Goal: Task Accomplishment & Management: Use online tool/utility

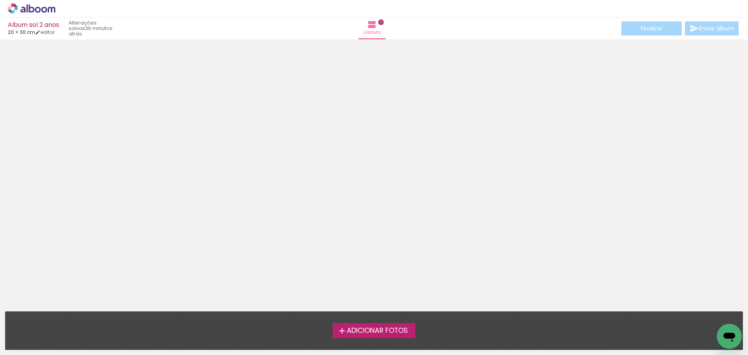
click at [404, 322] on div "Adicionar Fotos Solte suas fotos aqui..." at bounding box center [374, 331] width 738 height 38
click at [407, 331] on span "Adicionar Fotos" at bounding box center [377, 330] width 61 height 7
click at [0, 0] on input "file" at bounding box center [0, 0] width 0 height 0
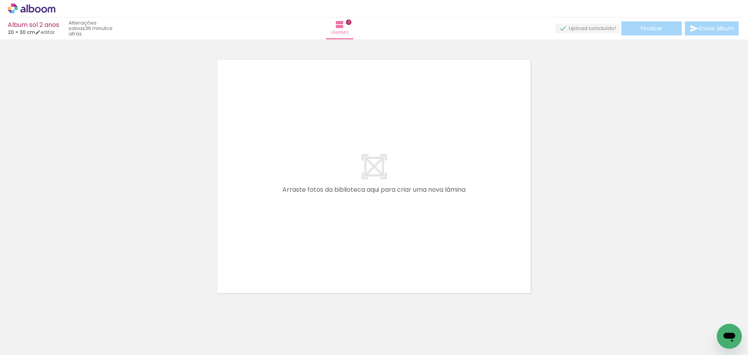
scroll to position [10, 0]
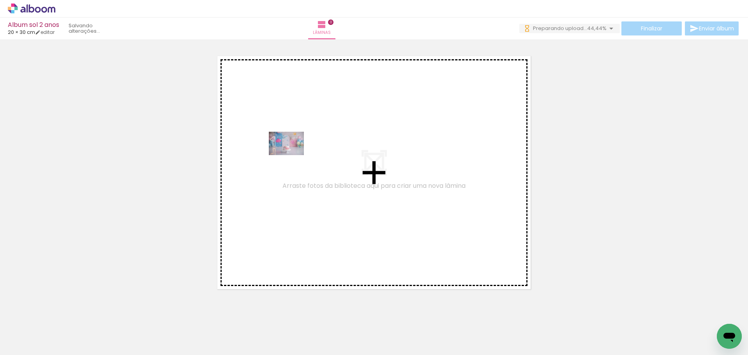
drag, startPoint x: 83, startPoint y: 329, endPoint x: 289, endPoint y: 154, distance: 270.2
click at [289, 154] on quentale-workspace at bounding box center [374, 177] width 748 height 355
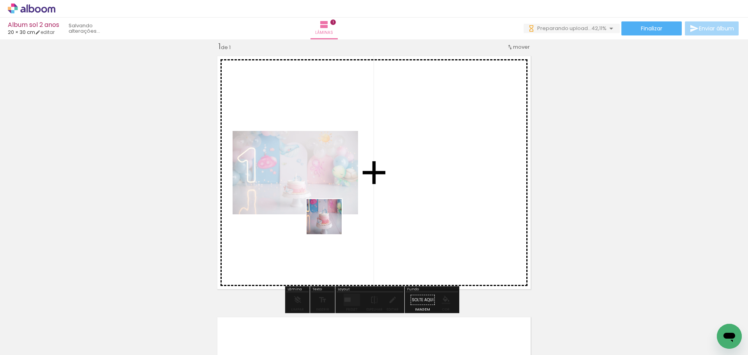
drag, startPoint x: 127, startPoint y: 330, endPoint x: 344, endPoint y: 216, distance: 245.5
click at [344, 216] on quentale-workspace at bounding box center [374, 177] width 748 height 355
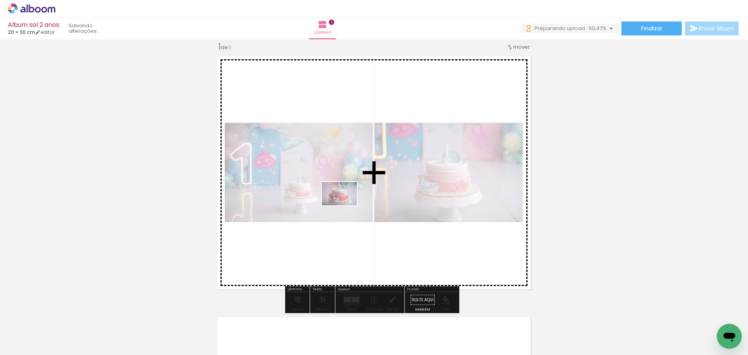
drag, startPoint x: 160, startPoint y: 335, endPoint x: 345, endPoint y: 205, distance: 225.9
click at [345, 205] on quentale-workspace at bounding box center [374, 177] width 748 height 355
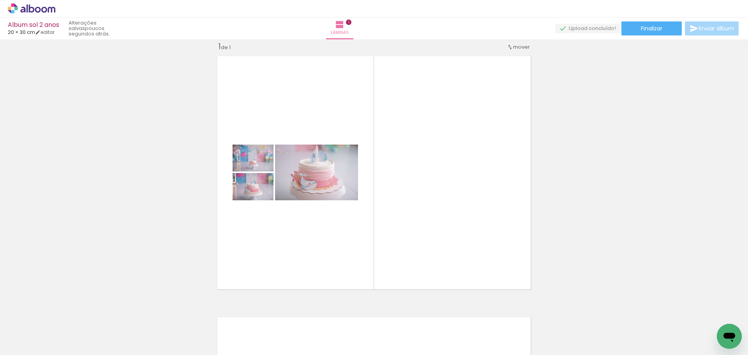
click at [11, 341] on iron-icon at bounding box center [11, 344] width 9 height 9
click at [0, 0] on input "file" at bounding box center [0, 0] width 0 height 0
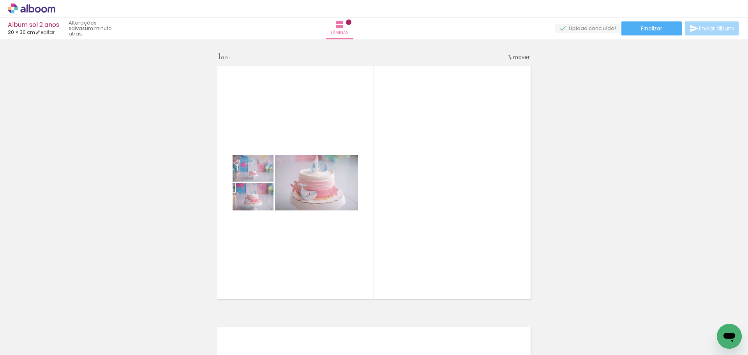
scroll to position [0, 704]
click at [28, 340] on span "Adicionar Fotos" at bounding box center [27, 344] width 23 height 9
click at [0, 0] on input "file" at bounding box center [0, 0] width 0 height 0
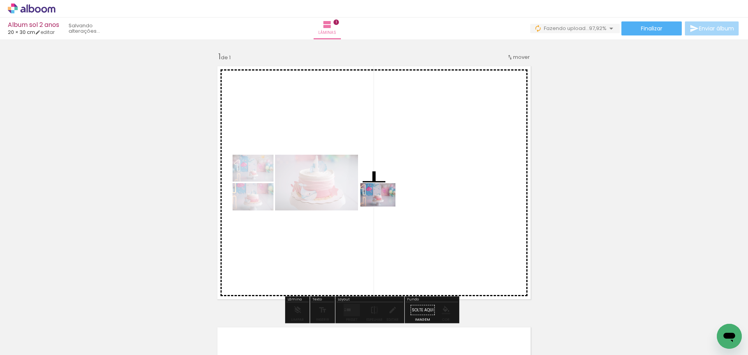
drag, startPoint x: 708, startPoint y: 333, endPoint x: 384, endPoint y: 207, distance: 348.2
click at [384, 207] on quentale-workspace at bounding box center [374, 177] width 748 height 355
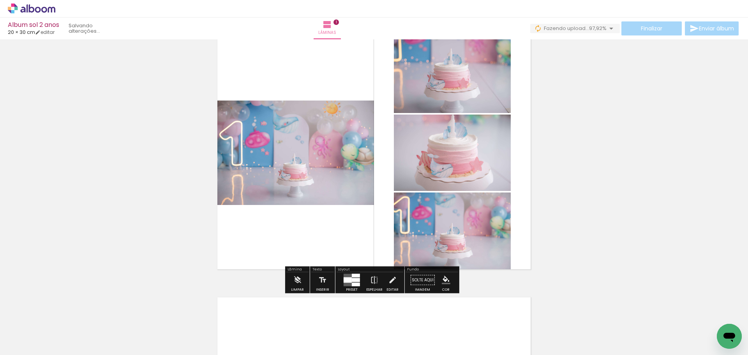
scroll to position [30, 0]
click at [352, 283] on div at bounding box center [356, 285] width 8 height 4
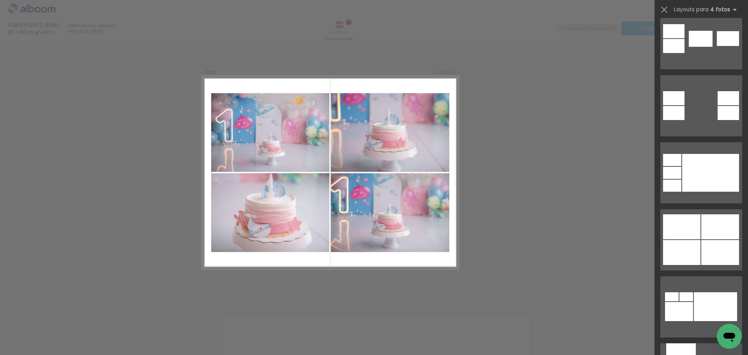
scroll to position [418, 0]
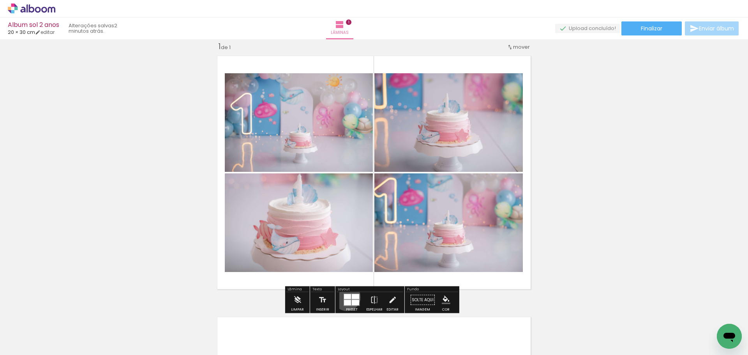
click at [345, 297] on div at bounding box center [347, 296] width 7 height 5
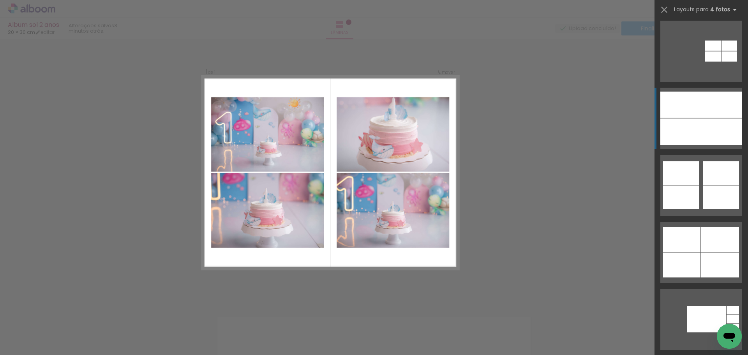
scroll to position [3059, 0]
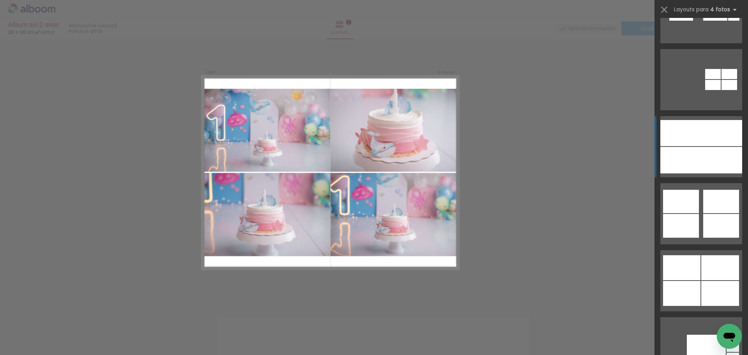
click at [709, 143] on div at bounding box center [722, 133] width 41 height 26
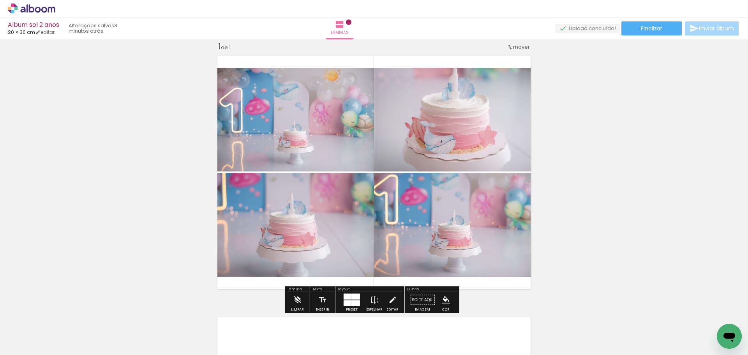
click at [598, 219] on div "Inserir lâmina 1 de 1" at bounding box center [374, 293] width 748 height 523
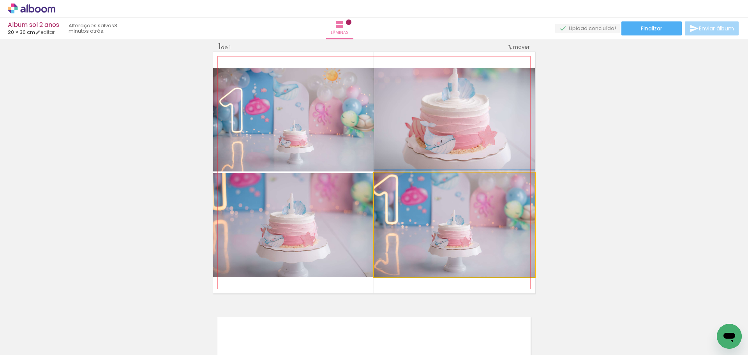
click at [504, 216] on quentale-photo at bounding box center [454, 225] width 161 height 104
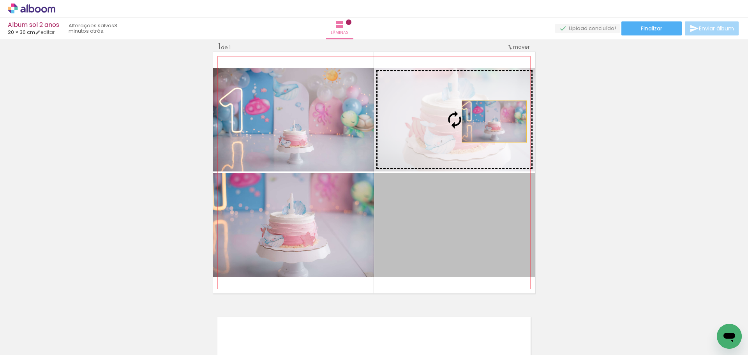
drag, startPoint x: 504, startPoint y: 216, endPoint x: 494, endPoint y: 111, distance: 105.0
click at [0, 0] on slot at bounding box center [0, 0] width 0 height 0
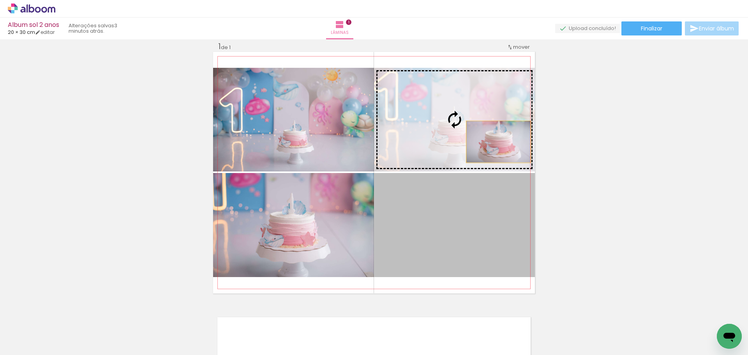
drag, startPoint x: 471, startPoint y: 208, endPoint x: 495, endPoint y: 141, distance: 71.0
click at [0, 0] on slot at bounding box center [0, 0] width 0 height 0
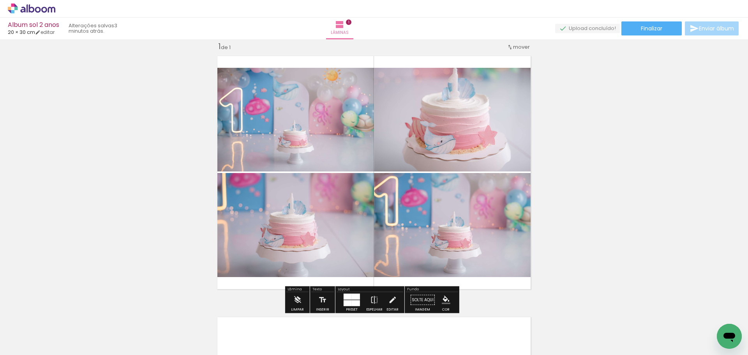
click at [600, 198] on div "Inserir lâmina 1 de 1" at bounding box center [374, 293] width 748 height 523
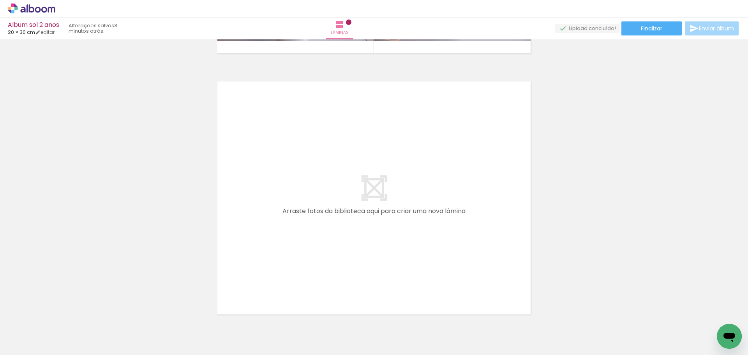
scroll to position [0, 0]
click at [183, 324] on div at bounding box center [165, 328] width 35 height 23
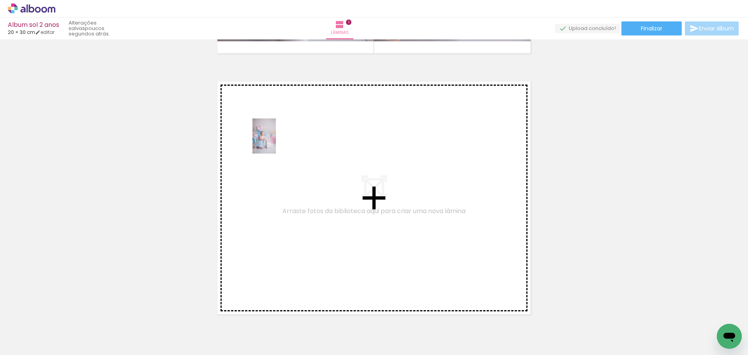
drag, startPoint x: 256, startPoint y: 328, endPoint x: 277, endPoint y: 141, distance: 188.3
click at [277, 141] on quentale-workspace at bounding box center [374, 177] width 748 height 355
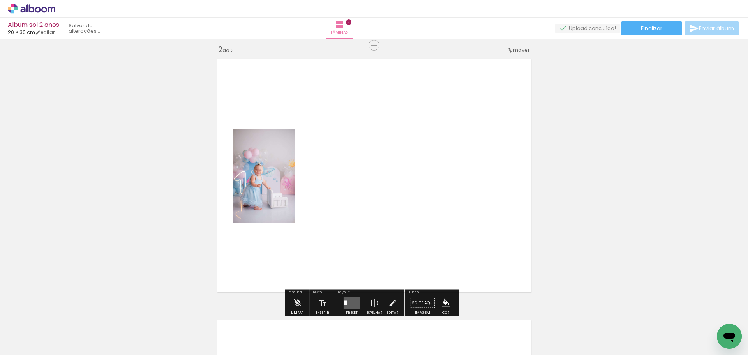
scroll to position [271, 0]
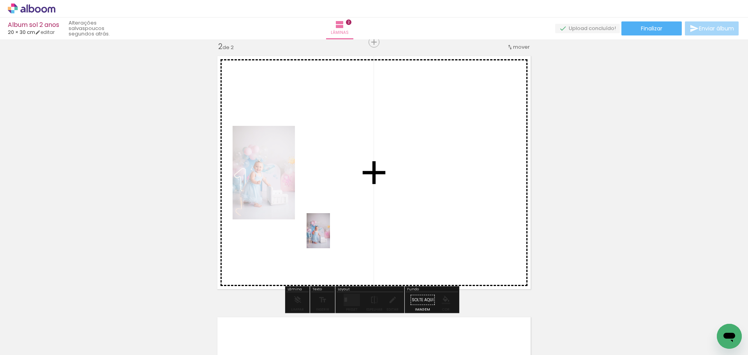
drag, startPoint x: 214, startPoint y: 332, endPoint x: 331, endPoint y: 236, distance: 151.2
click at [331, 236] on quentale-workspace at bounding box center [374, 177] width 748 height 355
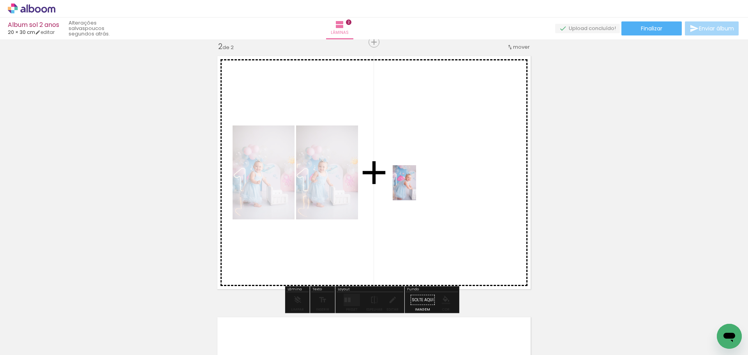
drag, startPoint x: 306, startPoint y: 340, endPoint x: 429, endPoint y: 183, distance: 198.5
click at [429, 183] on quentale-workspace at bounding box center [374, 177] width 748 height 355
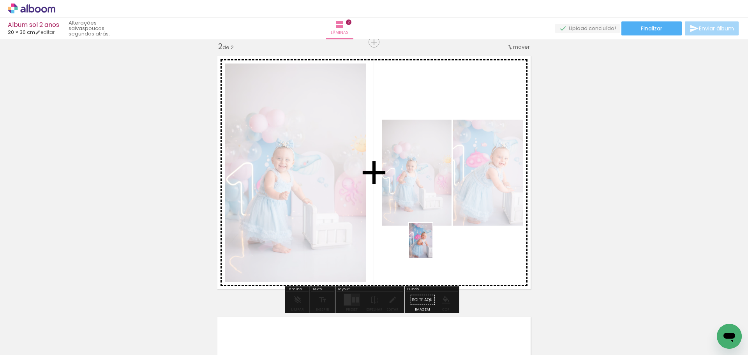
drag, startPoint x: 352, startPoint y: 345, endPoint x: 433, endPoint y: 246, distance: 127.2
click at [433, 246] on quentale-workspace at bounding box center [374, 177] width 748 height 355
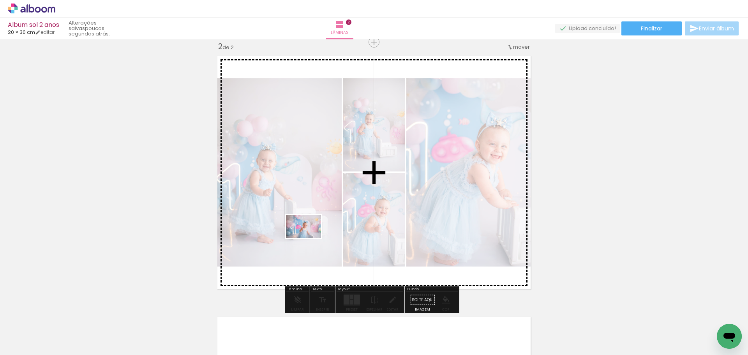
drag, startPoint x: 469, startPoint y: 335, endPoint x: 310, endPoint y: 238, distance: 186.1
click at [310, 238] on quentale-workspace at bounding box center [374, 177] width 748 height 355
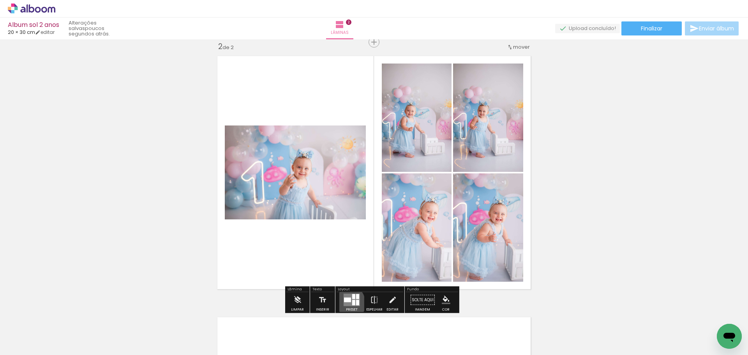
click at [344, 303] on quentale-layouter at bounding box center [352, 300] width 16 height 12
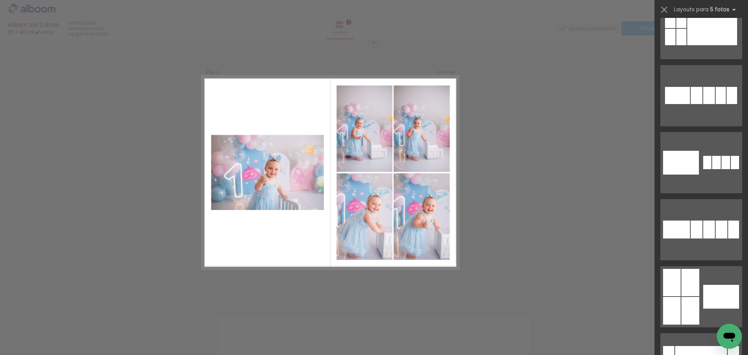
scroll to position [0, 0]
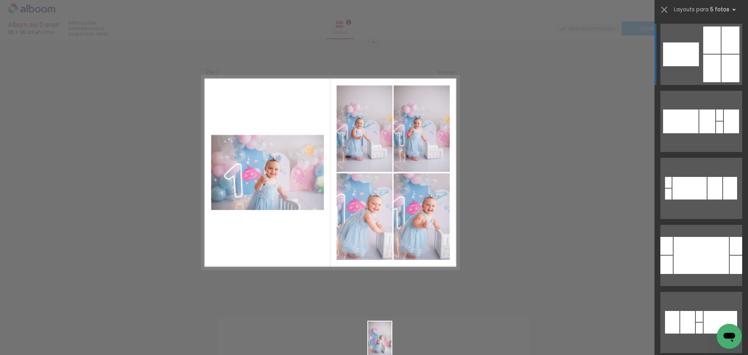
drag, startPoint x: 383, startPoint y: 329, endPoint x: 392, endPoint y: 345, distance: 19.0
click at [392, 345] on div at bounding box center [384, 329] width 26 height 39
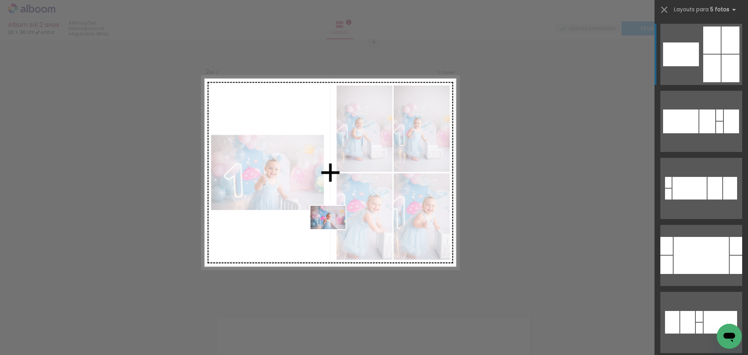
drag, startPoint x: 531, startPoint y: 337, endPoint x: 331, endPoint y: 227, distance: 228.6
click at [331, 227] on quentale-workspace at bounding box center [374, 177] width 748 height 355
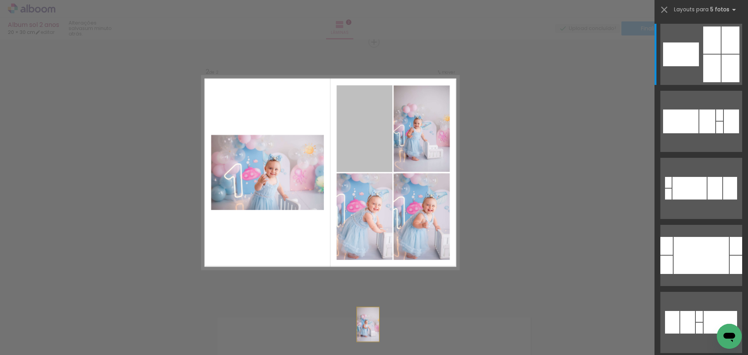
drag, startPoint x: 364, startPoint y: 138, endPoint x: 367, endPoint y: 373, distance: 235.9
click at [367, 355] on html "link( href="../../bower_components/polymer/polymer.html" rel="import" ) picture…" at bounding box center [374, 177] width 748 height 355
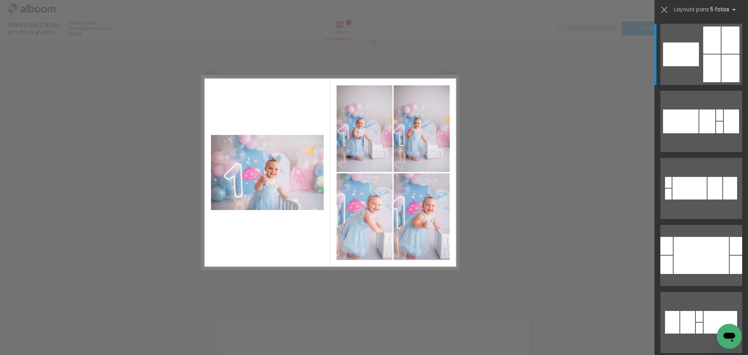
click at [358, 125] on quentale-photo at bounding box center [365, 128] width 56 height 87
click at [352, 132] on quentale-photo at bounding box center [365, 128] width 56 height 87
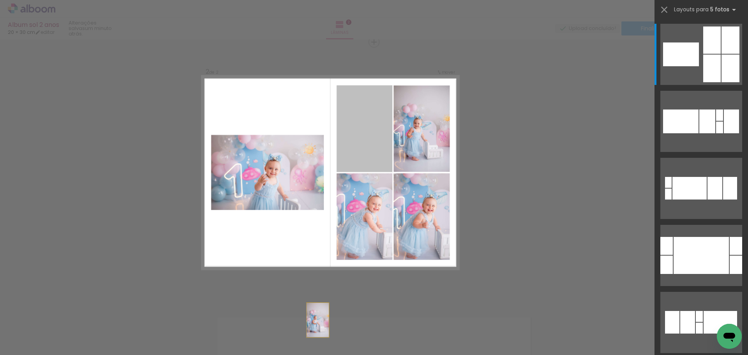
drag, startPoint x: 377, startPoint y: 132, endPoint x: 303, endPoint y: 368, distance: 246.6
click at [303, 355] on html "link( href="../../bower_components/polymer/polymer.html" rel="import" ) picture…" at bounding box center [374, 177] width 748 height 355
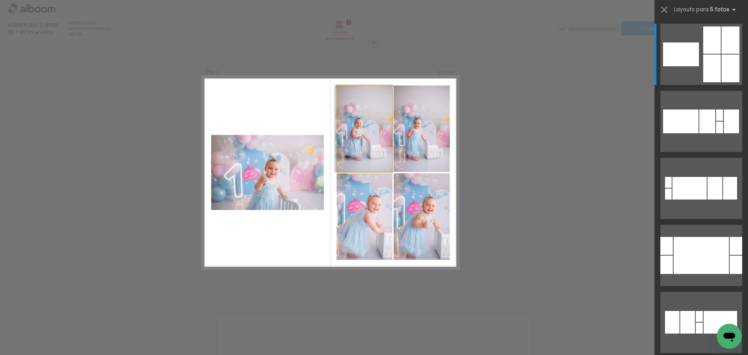
click at [361, 127] on quentale-photo at bounding box center [365, 128] width 56 height 87
click at [594, 60] on div "Confirmar Cancelar" at bounding box center [374, 169] width 748 height 802
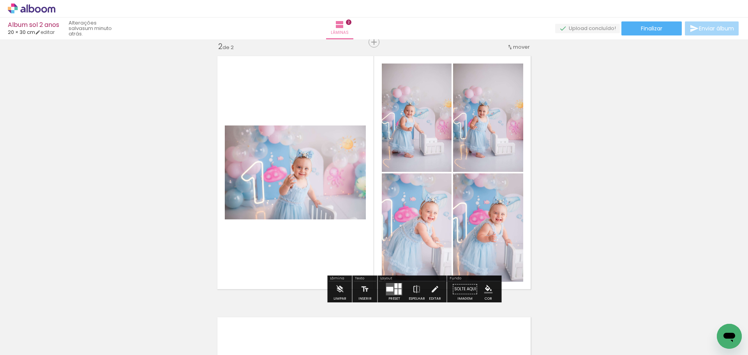
click at [442, 127] on quentale-photo at bounding box center [417, 118] width 70 height 108
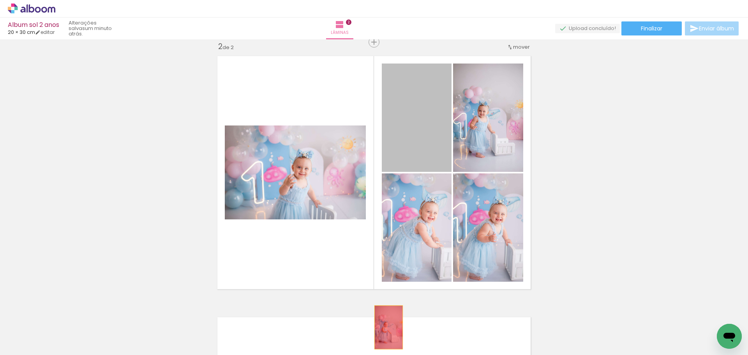
drag, startPoint x: 422, startPoint y: 153, endPoint x: 382, endPoint y: 346, distance: 197.0
click at [382, 346] on quentale-workspace at bounding box center [374, 177] width 748 height 355
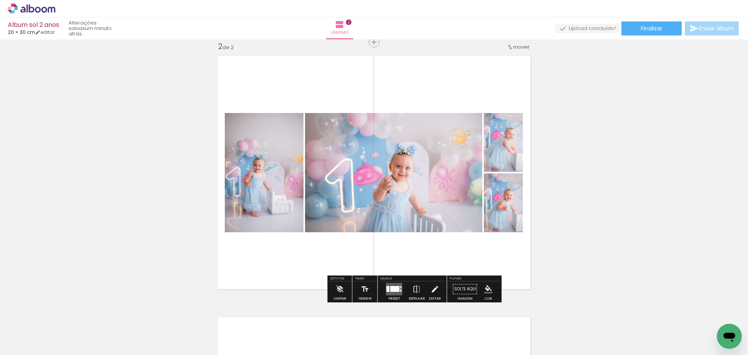
click at [395, 288] on div at bounding box center [395, 289] width 9 height 6
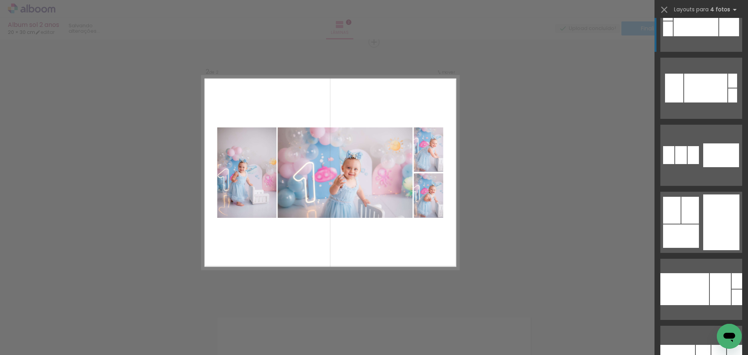
scroll to position [2784, 0]
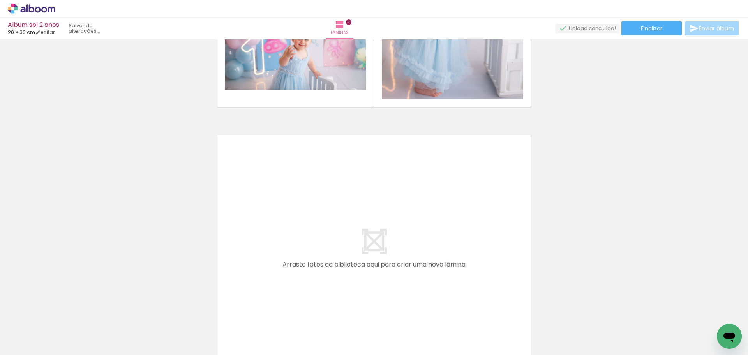
scroll to position [0, 219]
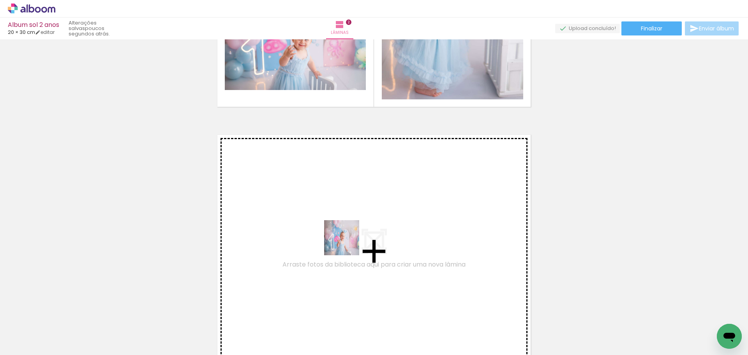
drag, startPoint x: 297, startPoint y: 334, endPoint x: 357, endPoint y: 238, distance: 113.7
click at [357, 238] on quentale-workspace at bounding box center [374, 177] width 748 height 355
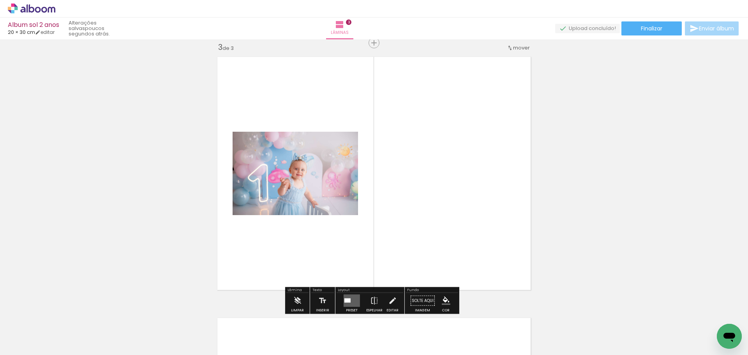
scroll to position [533, 0]
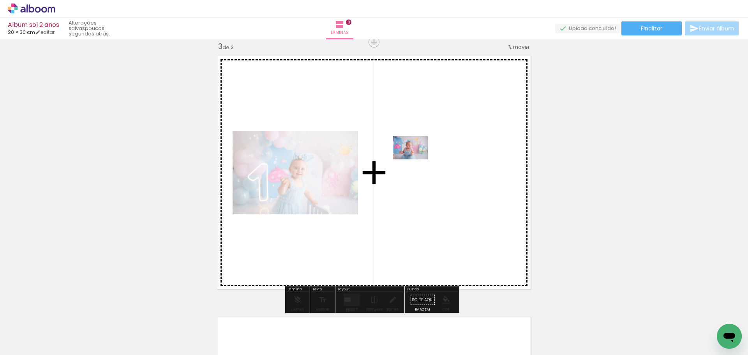
drag, startPoint x: 343, startPoint y: 334, endPoint x: 416, endPoint y: 159, distance: 189.8
click at [416, 159] on quentale-workspace at bounding box center [374, 177] width 748 height 355
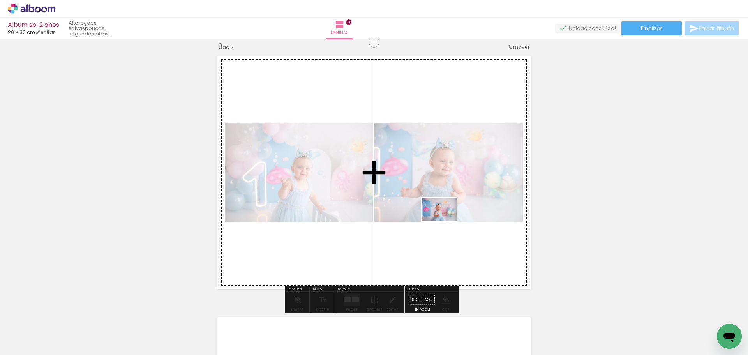
drag, startPoint x: 386, startPoint y: 331, endPoint x: 445, endPoint y: 221, distance: 124.4
click at [445, 221] on quentale-workspace at bounding box center [374, 177] width 748 height 355
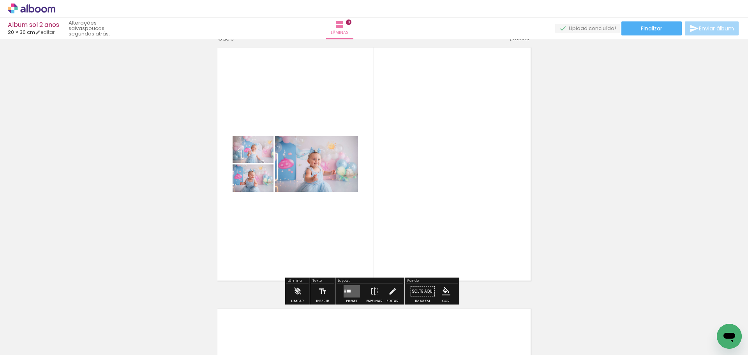
scroll to position [541, 0]
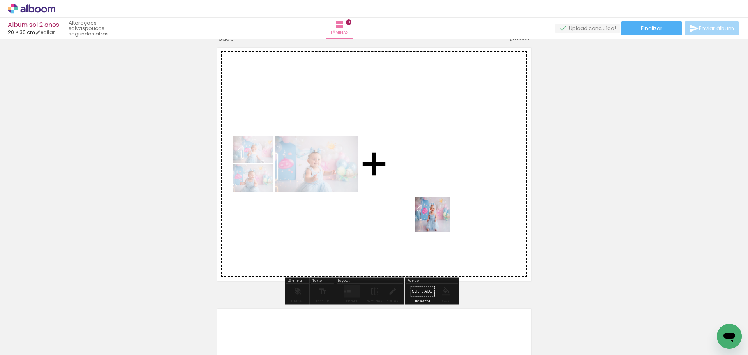
drag, startPoint x: 437, startPoint y: 328, endPoint x: 439, endPoint y: 207, distance: 121.3
click at [439, 207] on quentale-workspace at bounding box center [374, 177] width 748 height 355
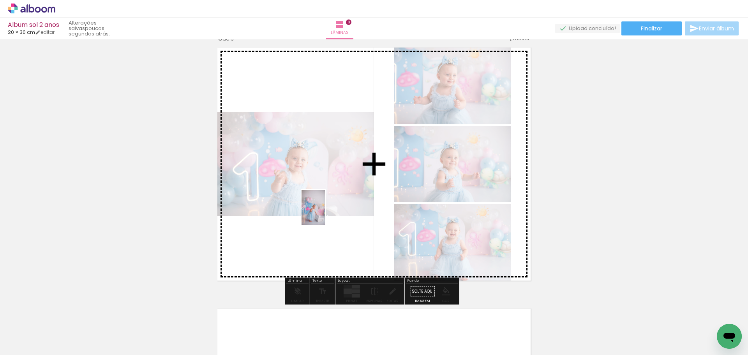
drag, startPoint x: 207, startPoint y: 338, endPoint x: 325, endPoint y: 213, distance: 172.1
click at [325, 213] on quentale-workspace at bounding box center [374, 177] width 748 height 355
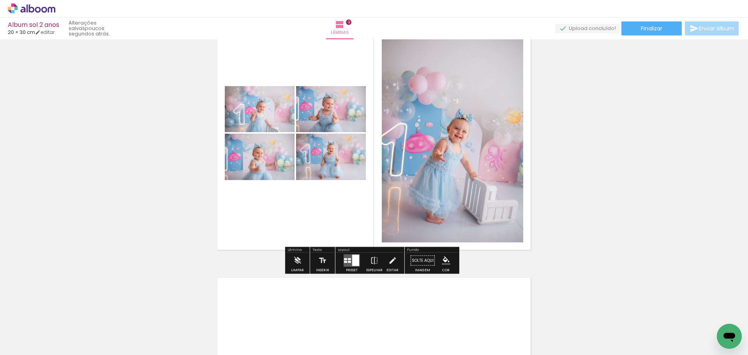
scroll to position [572, 0]
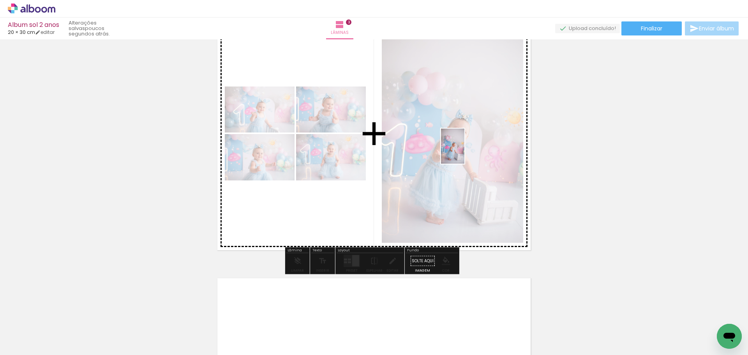
drag, startPoint x: 171, startPoint y: 334, endPoint x: 465, endPoint y: 152, distance: 345.6
click at [465, 152] on quentale-workspace at bounding box center [374, 177] width 748 height 355
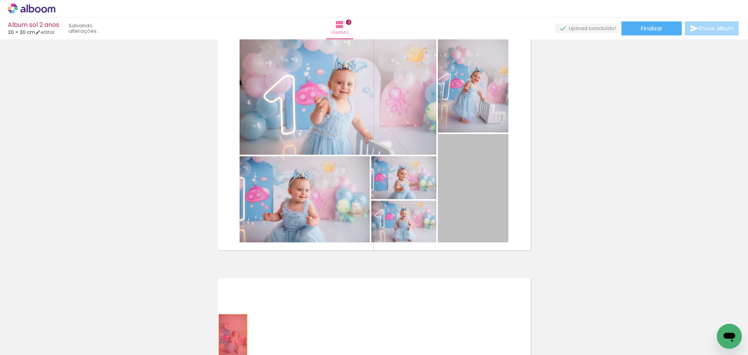
drag, startPoint x: 480, startPoint y: 205, endPoint x: 232, endPoint y: 336, distance: 281.5
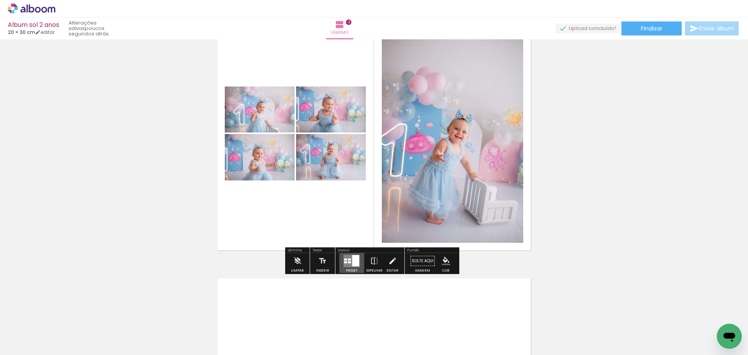
click at [349, 262] on div at bounding box center [349, 263] width 3 height 2
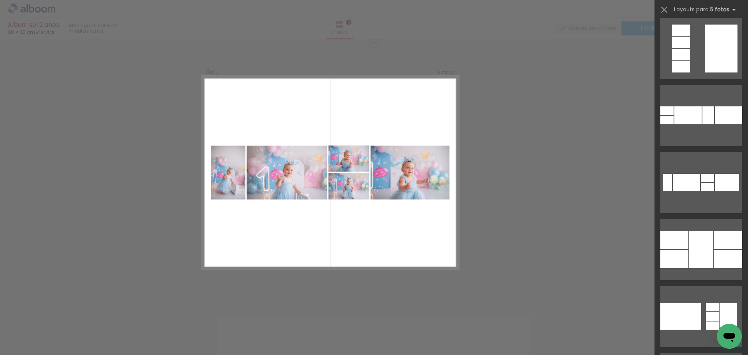
scroll to position [744, 0]
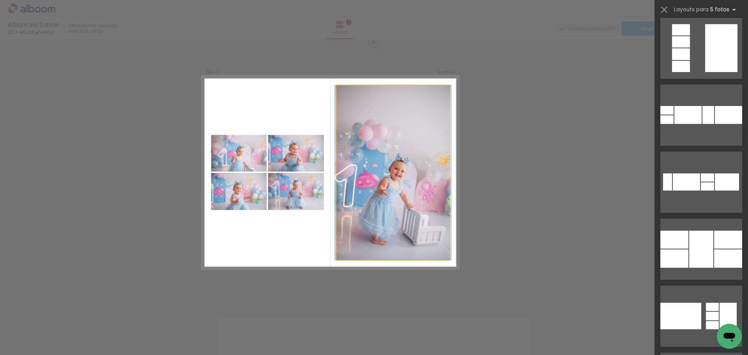
click at [404, 195] on quentale-photo at bounding box center [393, 172] width 113 height 175
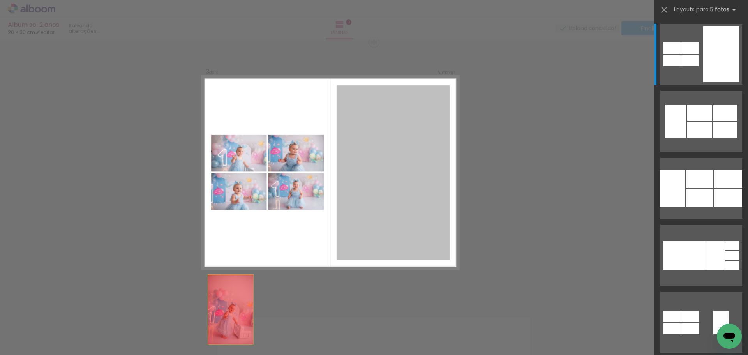
drag, startPoint x: 404, startPoint y: 195, endPoint x: 188, endPoint y: 344, distance: 263.1
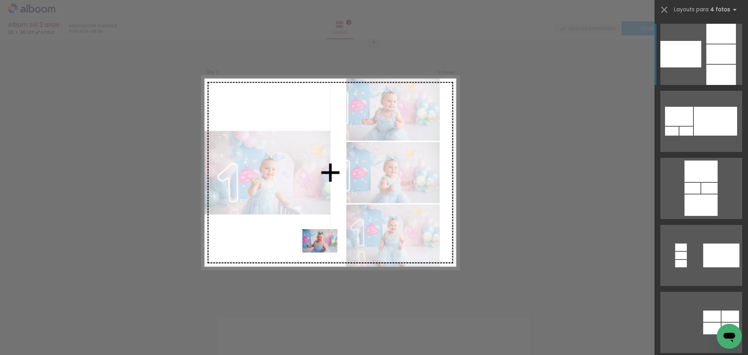
drag, startPoint x: 521, startPoint y: 328, endPoint x: 326, endPoint y: 253, distance: 209.4
click at [326, 253] on quentale-workspace at bounding box center [374, 177] width 748 height 355
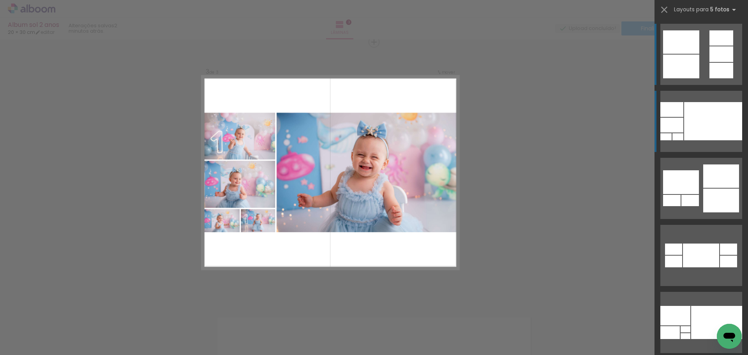
click at [705, 306] on div at bounding box center [717, 322] width 51 height 33
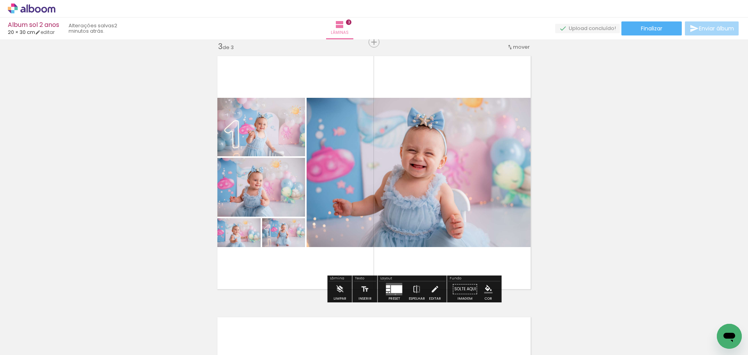
click at [394, 294] on quentale-layouter at bounding box center [394, 289] width 16 height 12
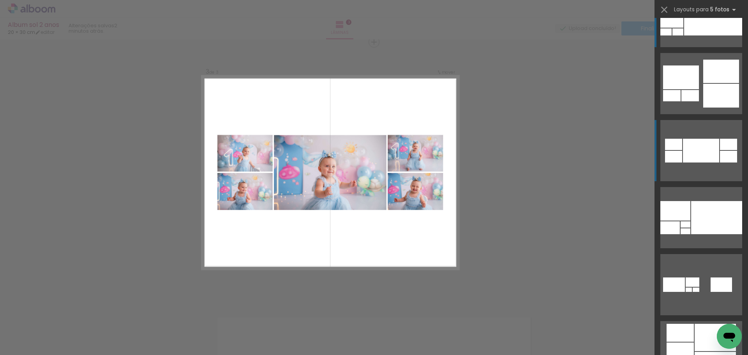
scroll to position [109, 0]
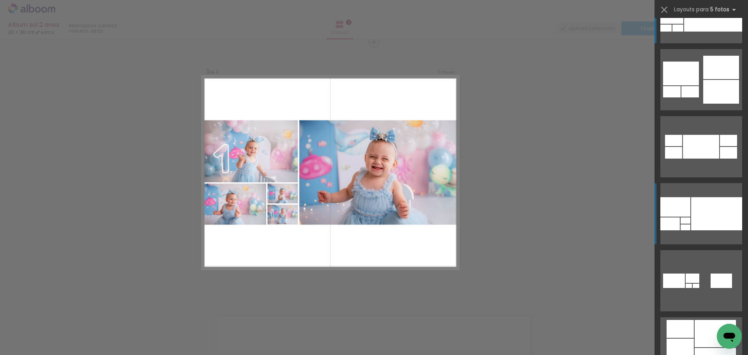
click at [722, 207] on div at bounding box center [717, 213] width 51 height 33
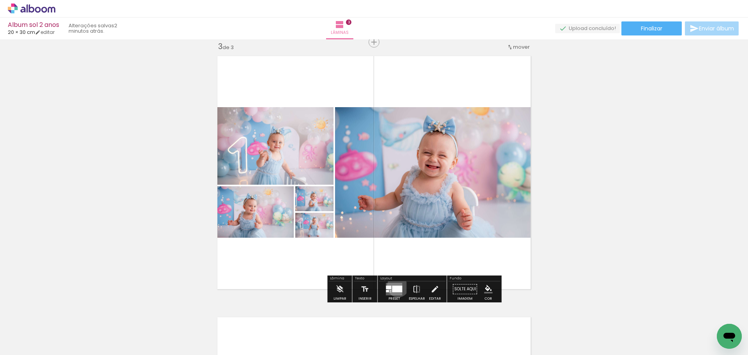
click at [396, 286] on div at bounding box center [398, 289] width 10 height 7
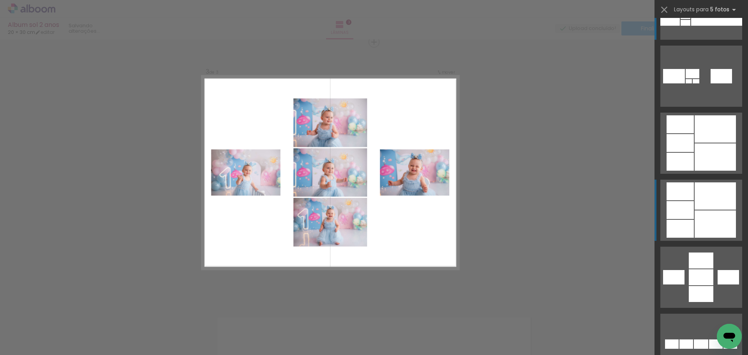
scroll to position [262, 0]
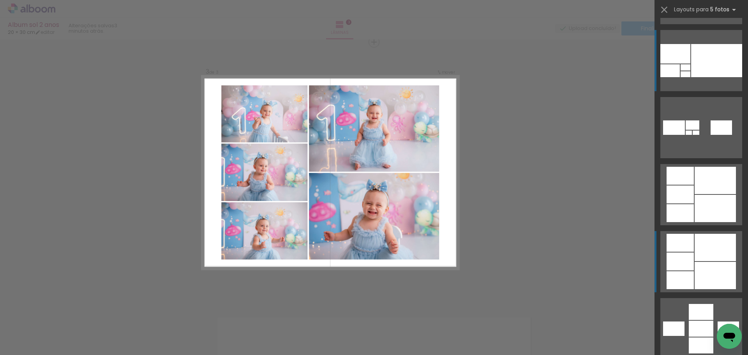
click at [723, 222] on div at bounding box center [715, 208] width 41 height 27
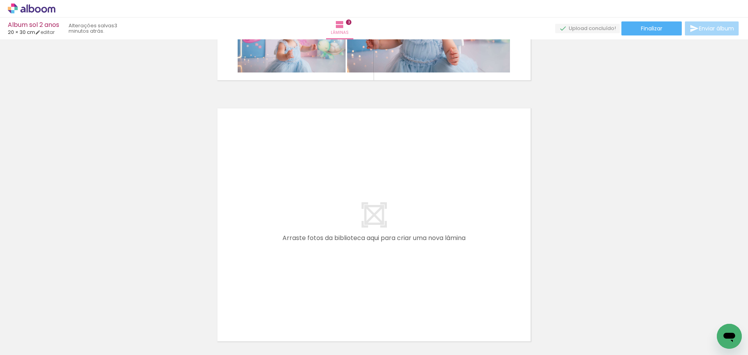
scroll to position [0, 380]
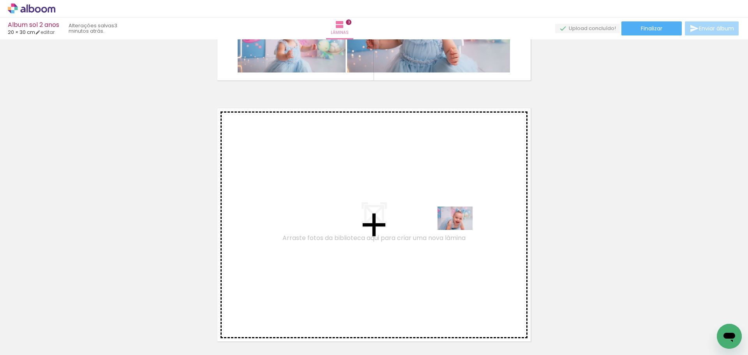
drag, startPoint x: 536, startPoint y: 336, endPoint x: 482, endPoint y: 307, distance: 61.2
click at [461, 230] on quentale-workspace at bounding box center [374, 177] width 748 height 355
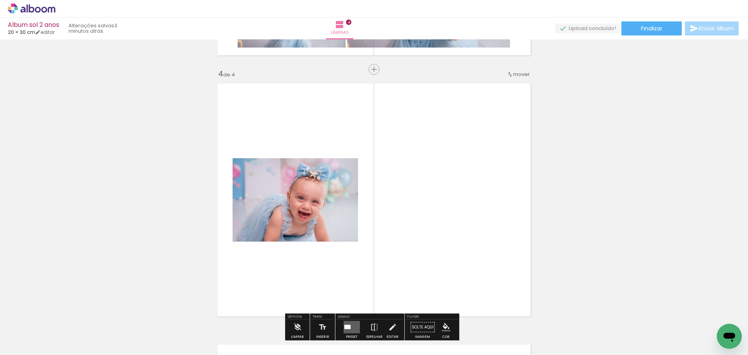
scroll to position [794, 0]
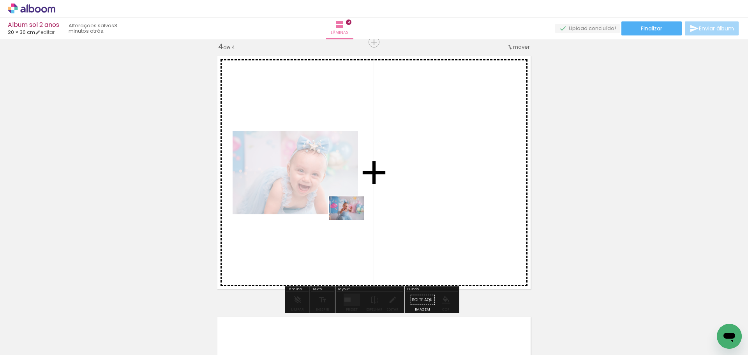
drag, startPoint x: 494, startPoint y: 336, endPoint x: 353, endPoint y: 220, distance: 182.5
click at [353, 220] on quentale-workspace at bounding box center [374, 177] width 748 height 355
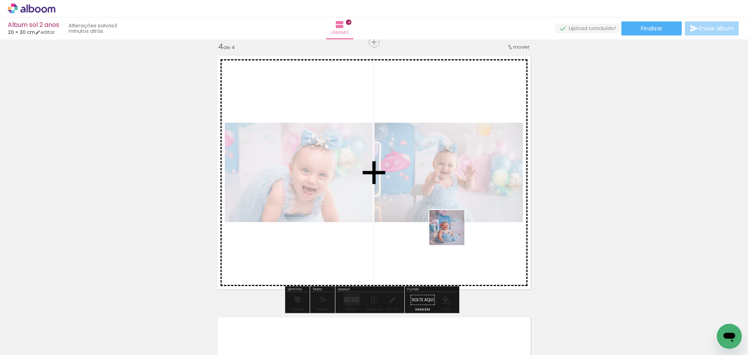
drag, startPoint x: 575, startPoint y: 330, endPoint x: 453, endPoint y: 233, distance: 156.0
click at [453, 233] on quentale-workspace at bounding box center [374, 177] width 748 height 355
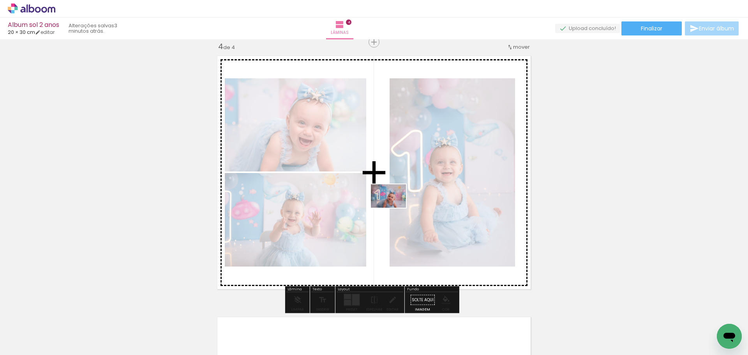
drag, startPoint x: 619, startPoint y: 333, endPoint x: 395, endPoint y: 208, distance: 256.5
click at [395, 208] on quentale-workspace at bounding box center [374, 177] width 748 height 355
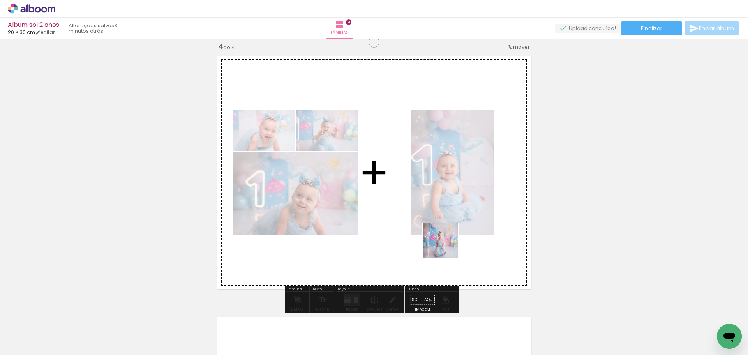
drag, startPoint x: 299, startPoint y: 338, endPoint x: 446, endPoint y: 246, distance: 173.6
click at [446, 246] on quentale-workspace at bounding box center [374, 177] width 748 height 355
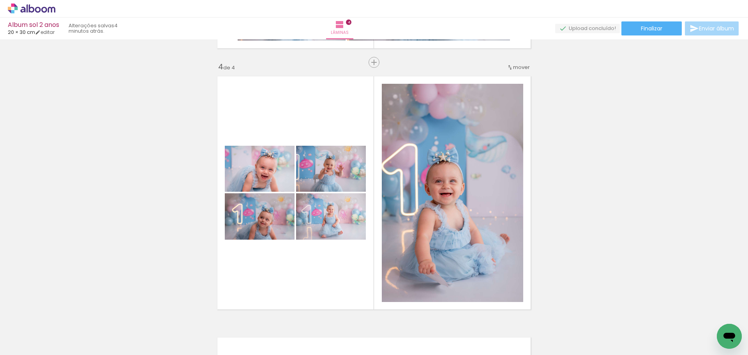
scroll to position [787, 0]
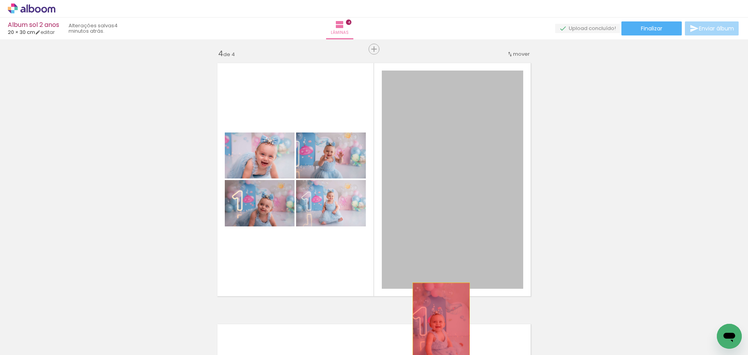
drag, startPoint x: 453, startPoint y: 226, endPoint x: 427, endPoint y: 322, distance: 98.8
click at [439, 327] on quentale-workspace at bounding box center [374, 177] width 748 height 355
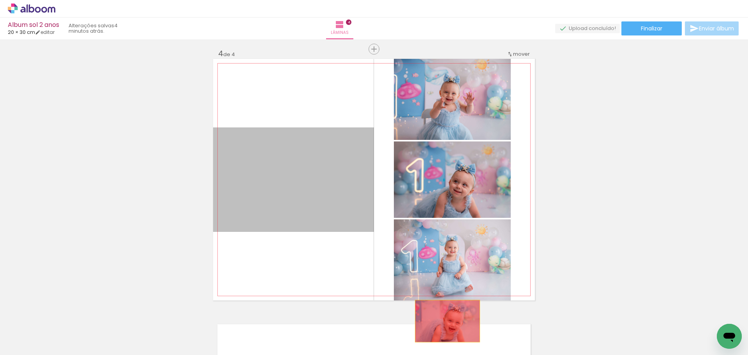
drag, startPoint x: 324, startPoint y: 199, endPoint x: 445, endPoint y: 322, distance: 172.0
click at [445, 322] on quentale-workspace at bounding box center [374, 177] width 748 height 355
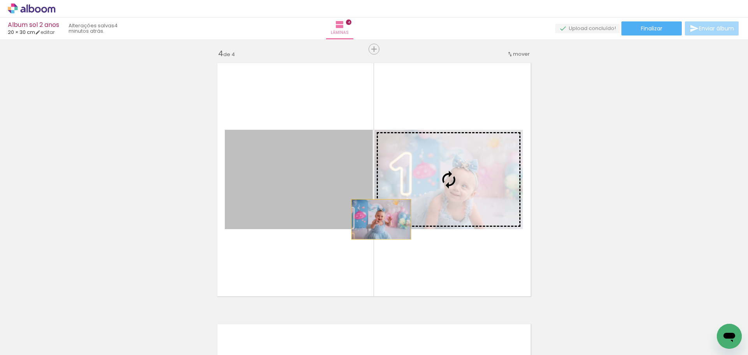
scroll to position [0, 380]
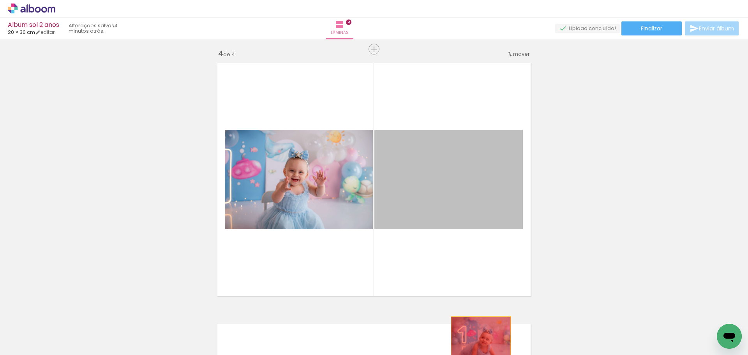
drag, startPoint x: 417, startPoint y: 202, endPoint x: 481, endPoint y: 330, distance: 143.7
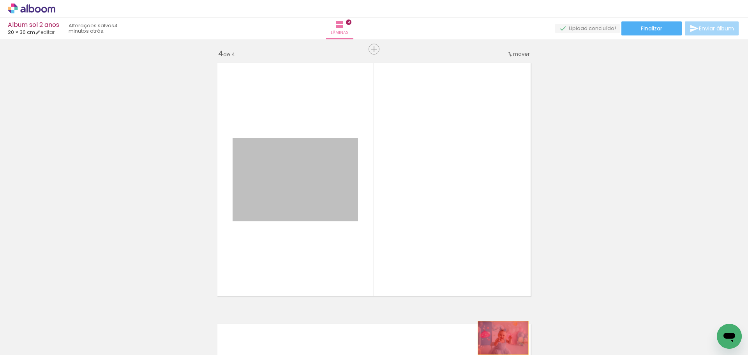
drag, startPoint x: 304, startPoint y: 209, endPoint x: 501, endPoint y: 338, distance: 235.4
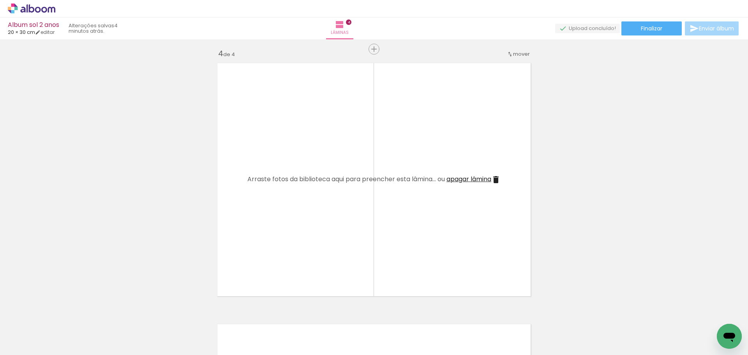
scroll to position [0, 828]
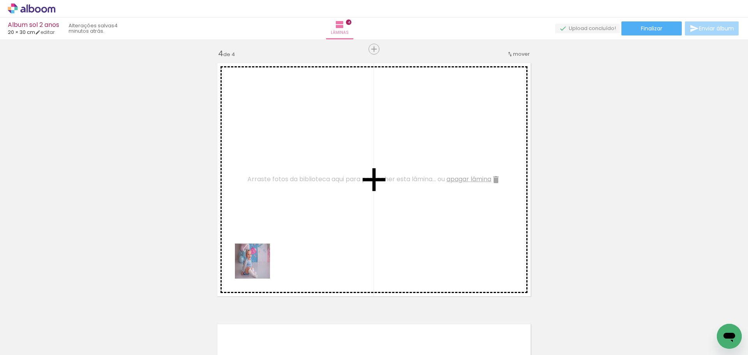
drag, startPoint x: 215, startPoint y: 331, endPoint x: 331, endPoint y: 180, distance: 189.8
click at [331, 180] on quentale-workspace at bounding box center [374, 177] width 748 height 355
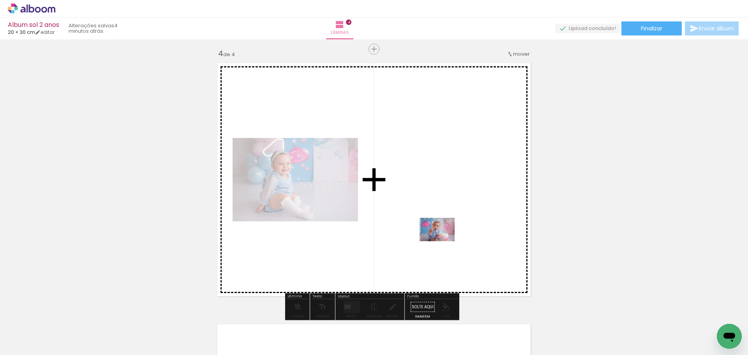
drag, startPoint x: 388, startPoint y: 335, endPoint x: 443, endPoint y: 241, distance: 108.5
click at [443, 241] on quentale-workspace at bounding box center [374, 177] width 748 height 355
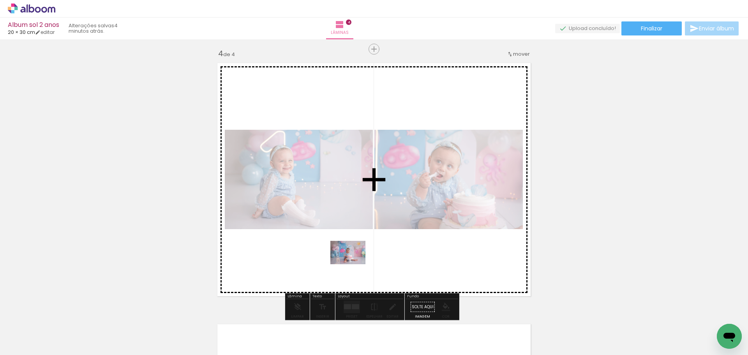
drag, startPoint x: 343, startPoint y: 340, endPoint x: 354, endPoint y: 264, distance: 76.0
click at [354, 264] on quentale-workspace at bounding box center [374, 177] width 748 height 355
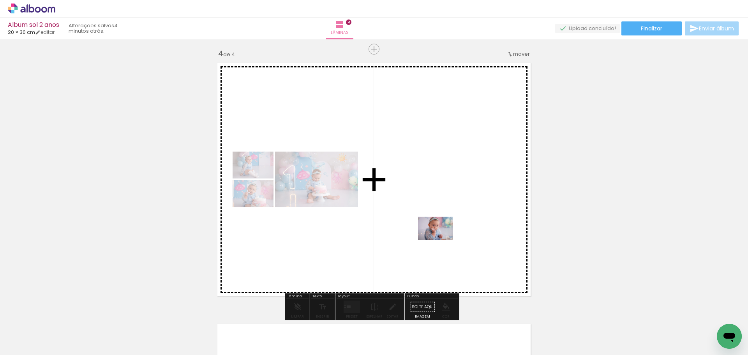
drag, startPoint x: 433, startPoint y: 333, endPoint x: 442, endPoint y: 240, distance: 93.2
click at [442, 240] on quentale-workspace at bounding box center [374, 177] width 748 height 355
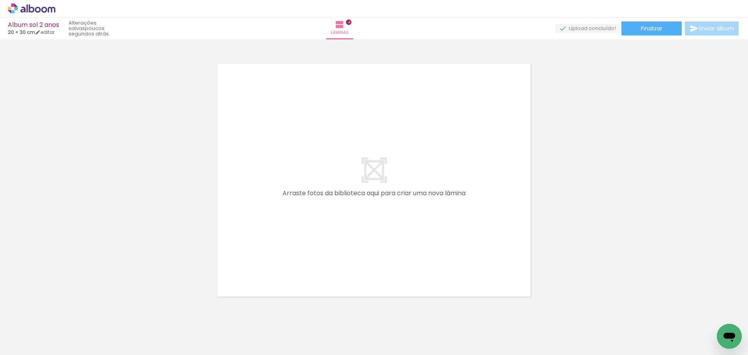
scroll to position [0, 961]
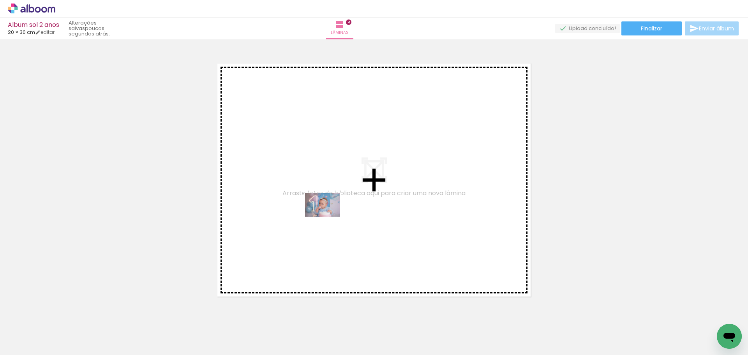
drag, startPoint x: 472, startPoint y: 334, endPoint x: 329, endPoint y: 217, distance: 185.3
click at [329, 217] on quentale-workspace at bounding box center [374, 177] width 748 height 355
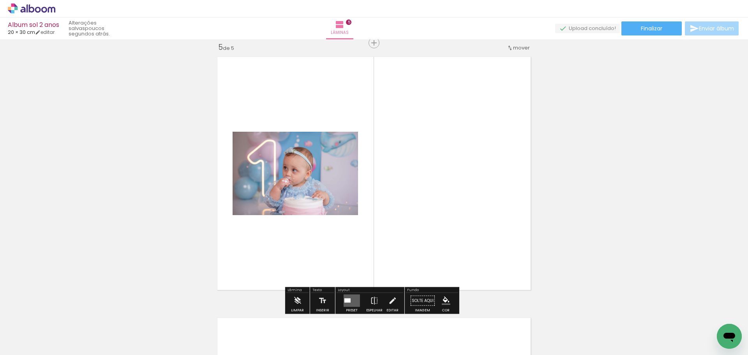
scroll to position [1055, 0]
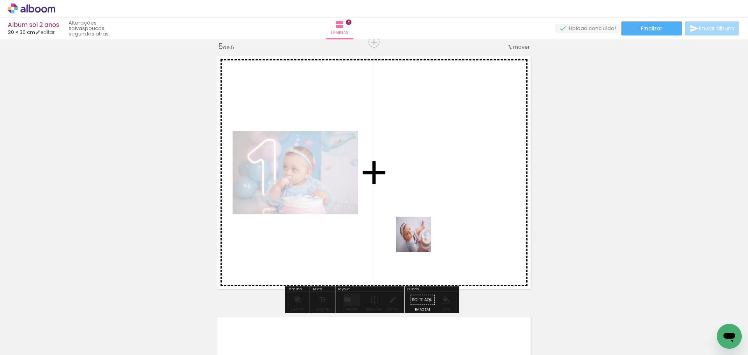
drag, startPoint x: 350, startPoint y: 334, endPoint x: 420, endPoint y: 240, distance: 117.3
click at [420, 240] on quentale-workspace at bounding box center [374, 177] width 748 height 355
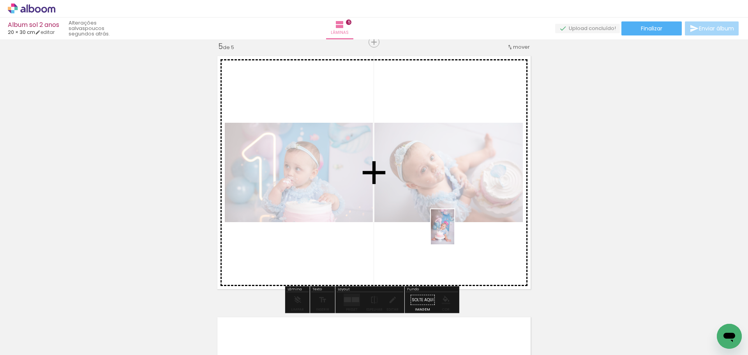
drag, startPoint x: 408, startPoint y: 329, endPoint x: 458, endPoint y: 232, distance: 110.0
click at [458, 232] on quentale-workspace at bounding box center [374, 177] width 748 height 355
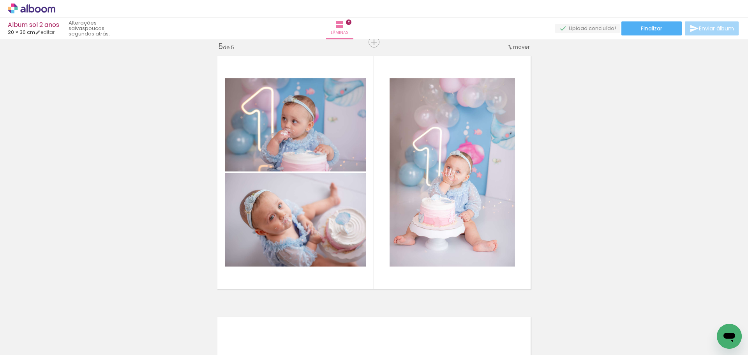
scroll to position [0, 1068]
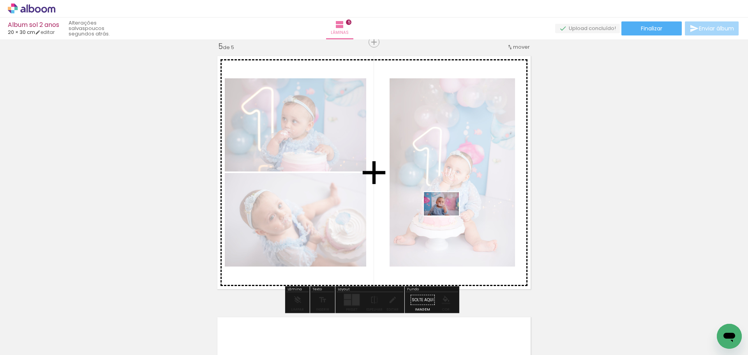
drag, startPoint x: 582, startPoint y: 332, endPoint x: 448, endPoint y: 216, distance: 177.4
click at [448, 216] on quentale-workspace at bounding box center [374, 177] width 748 height 355
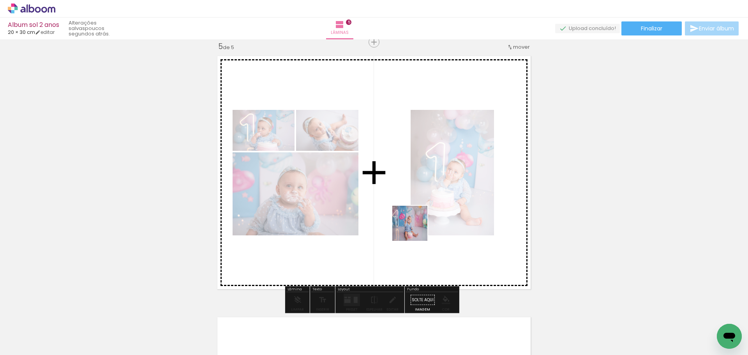
drag, startPoint x: 542, startPoint y: 336, endPoint x: 407, endPoint y: 220, distance: 178.0
click at [406, 219] on quentale-workspace at bounding box center [374, 177] width 748 height 355
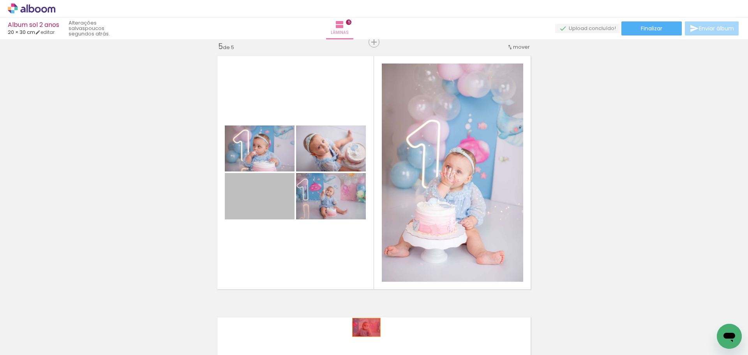
drag, startPoint x: 251, startPoint y: 202, endPoint x: 369, endPoint y: 334, distance: 177.3
click at [369, 334] on quentale-workspace at bounding box center [374, 177] width 748 height 355
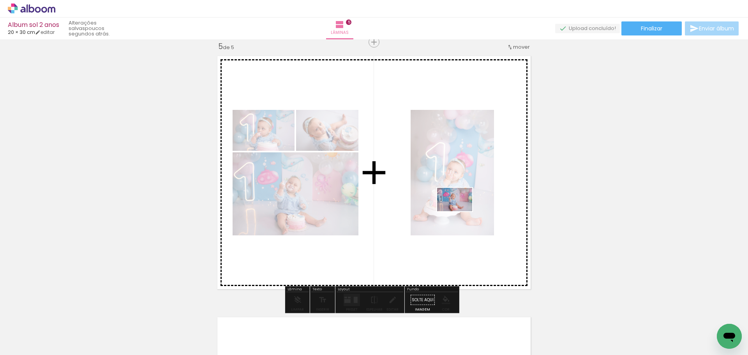
drag, startPoint x: 493, startPoint y: 328, endPoint x: 466, endPoint y: 205, distance: 125.6
click at [466, 205] on quentale-workspace at bounding box center [374, 177] width 748 height 355
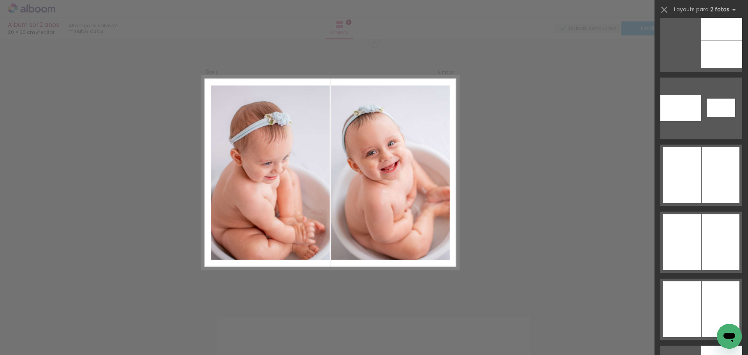
scroll to position [1355, 0]
click at [708, 40] on div at bounding box center [722, 27] width 41 height 26
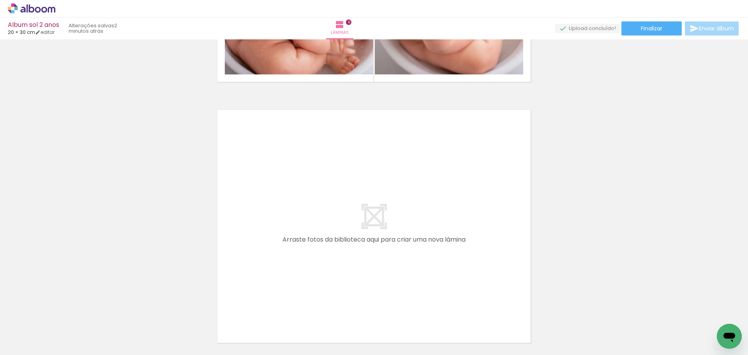
scroll to position [1524, 0]
drag, startPoint x: 386, startPoint y: 325, endPoint x: 349, endPoint y: 254, distance: 79.7
click at [349, 254] on quentale-workspace at bounding box center [374, 177] width 748 height 355
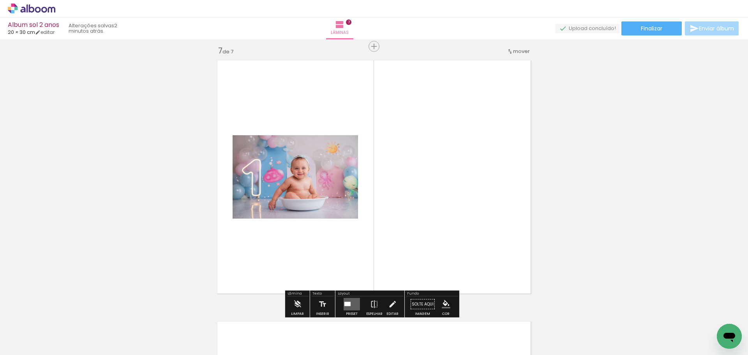
scroll to position [1577, 0]
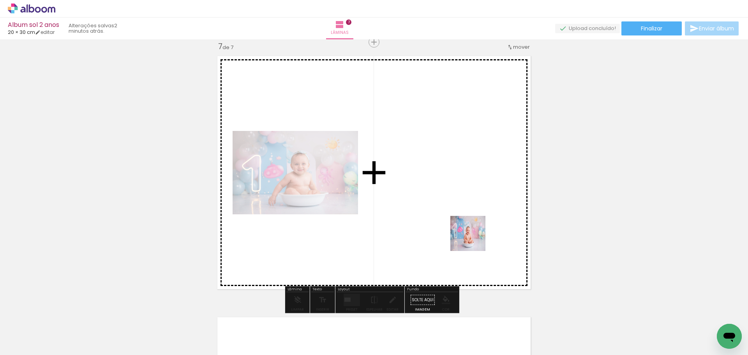
drag, startPoint x: 532, startPoint y: 331, endPoint x: 474, endPoint y: 239, distance: 107.9
click at [474, 239] on quentale-workspace at bounding box center [374, 177] width 748 height 355
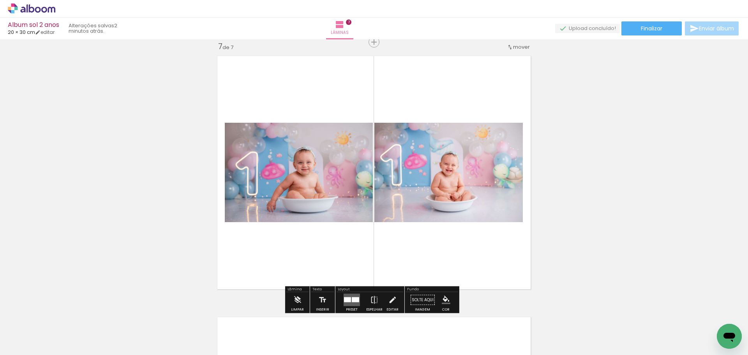
scroll to position [0, 1414]
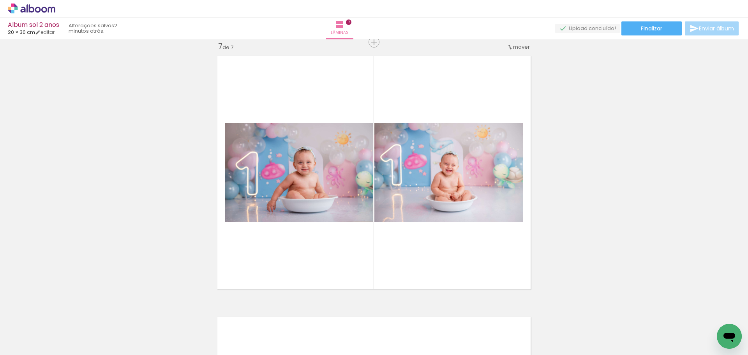
click at [699, 334] on div at bounding box center [716, 328] width 35 height 23
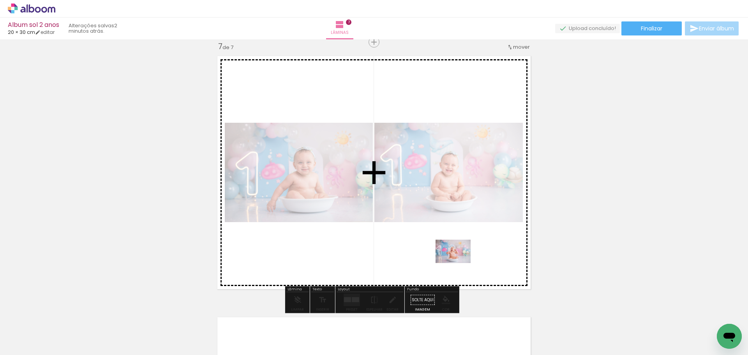
drag, startPoint x: 503, startPoint y: 334, endPoint x: 459, endPoint y: 263, distance: 83.3
click at [459, 263] on quentale-workspace at bounding box center [374, 177] width 748 height 355
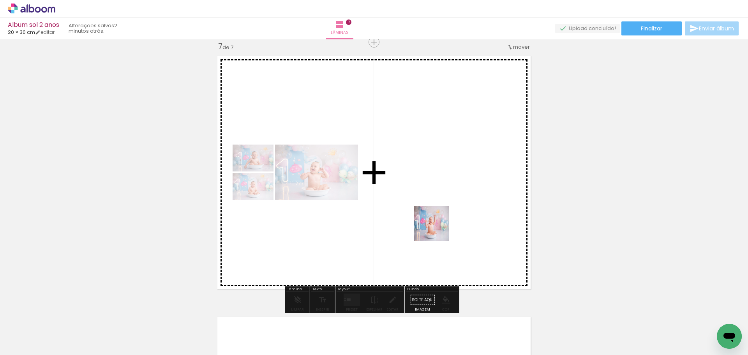
drag, startPoint x: 547, startPoint y: 323, endPoint x: 421, endPoint y: 189, distance: 184.0
click at [421, 188] on quentale-workspace at bounding box center [374, 177] width 748 height 355
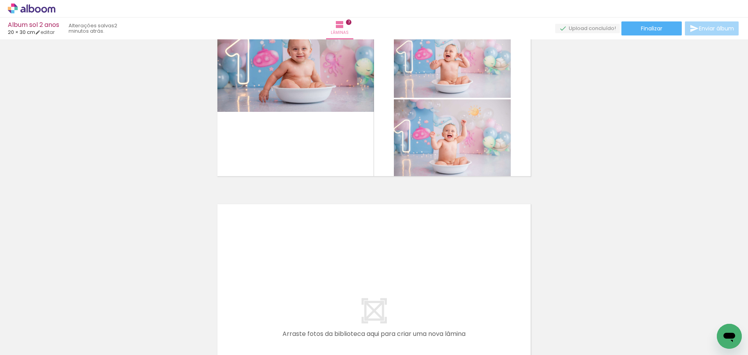
scroll to position [1691, 0]
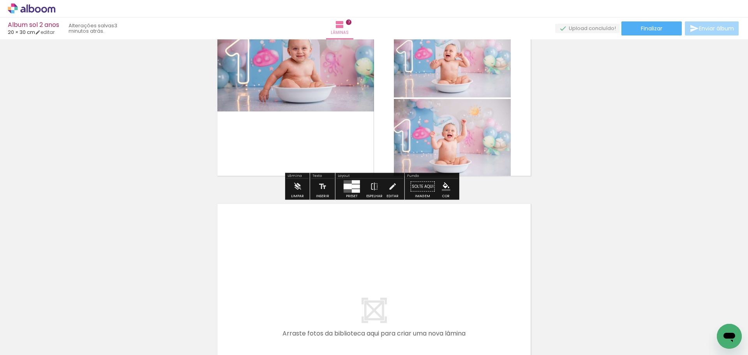
click at [353, 187] on div at bounding box center [356, 187] width 8 height 4
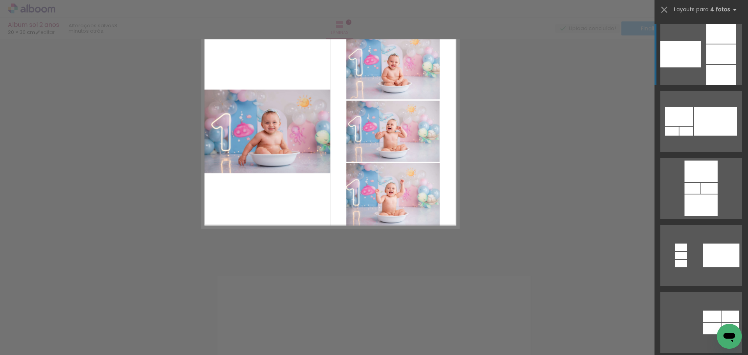
scroll to position [1577, 0]
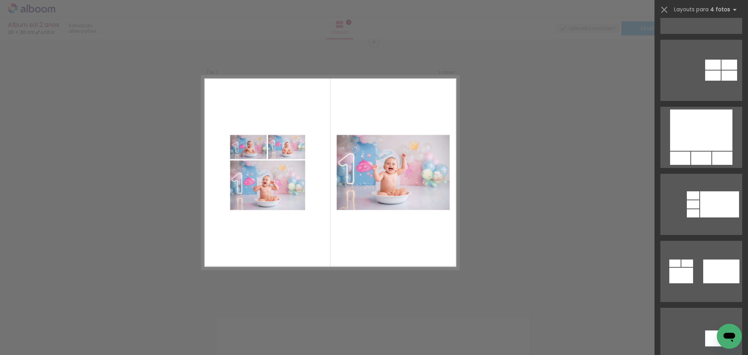
scroll to position [1918, 0]
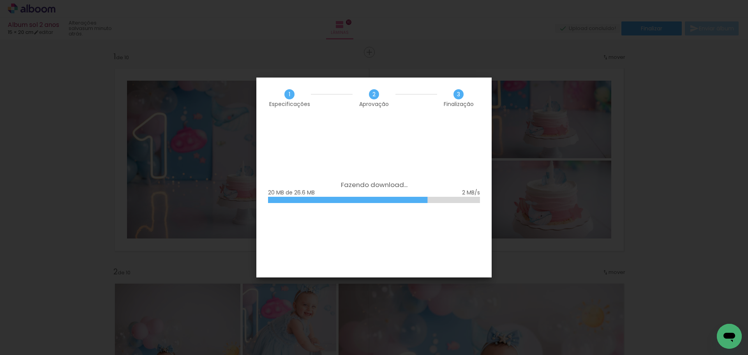
scroll to position [0, 1414]
